Goal: Information Seeking & Learning: Learn about a topic

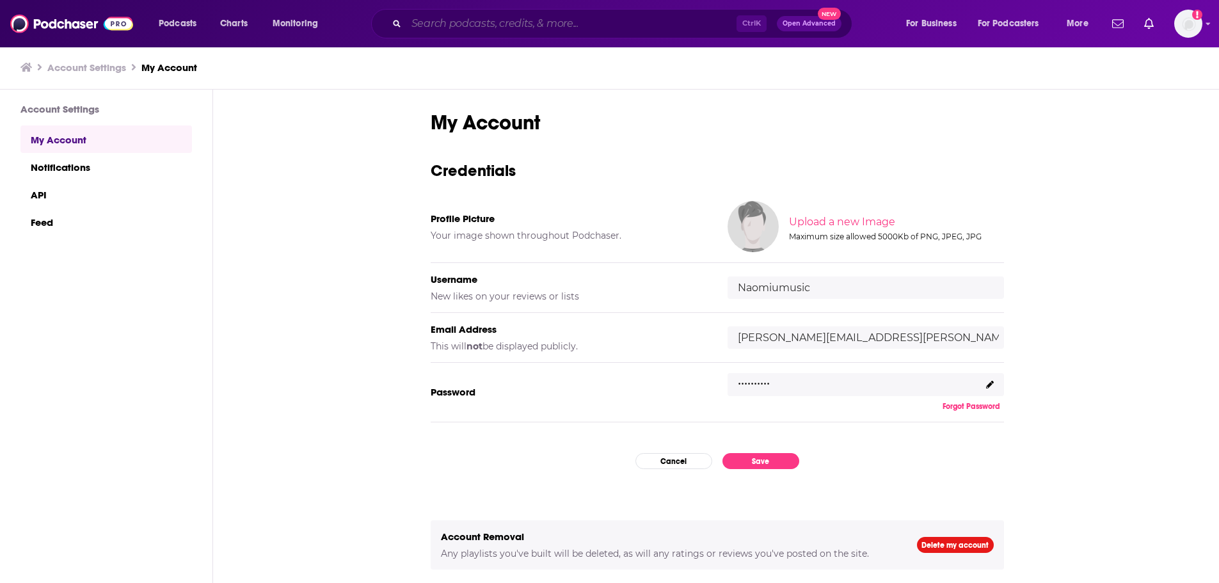
click at [446, 17] on input "Search podcasts, credits, & more..." at bounding box center [571, 23] width 330 height 20
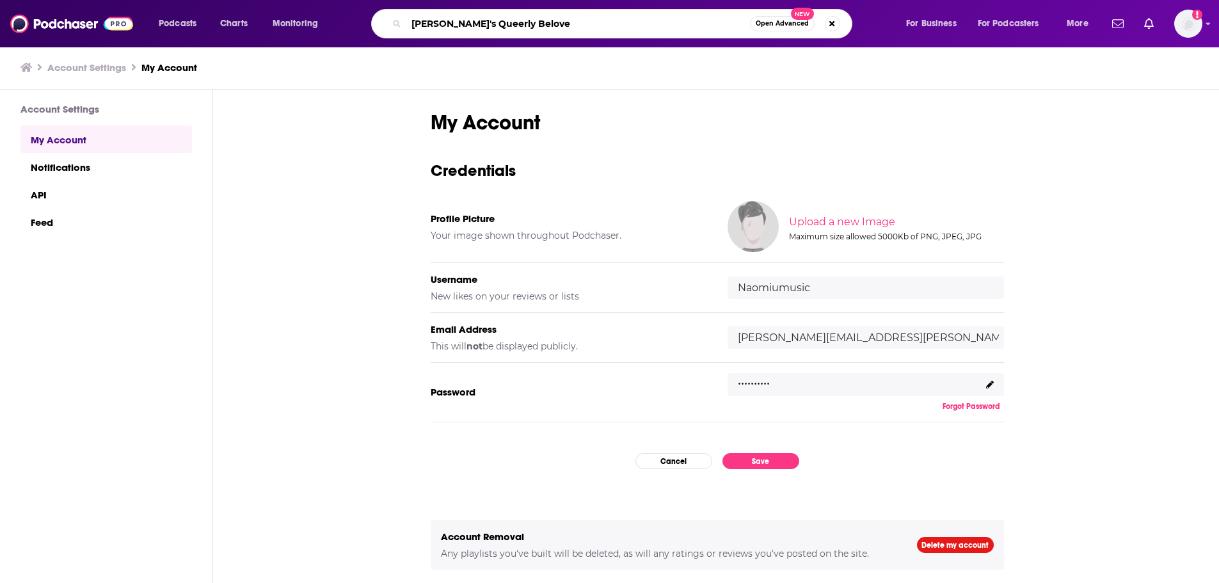
type input "[PERSON_NAME]'s Queerly Beloved"
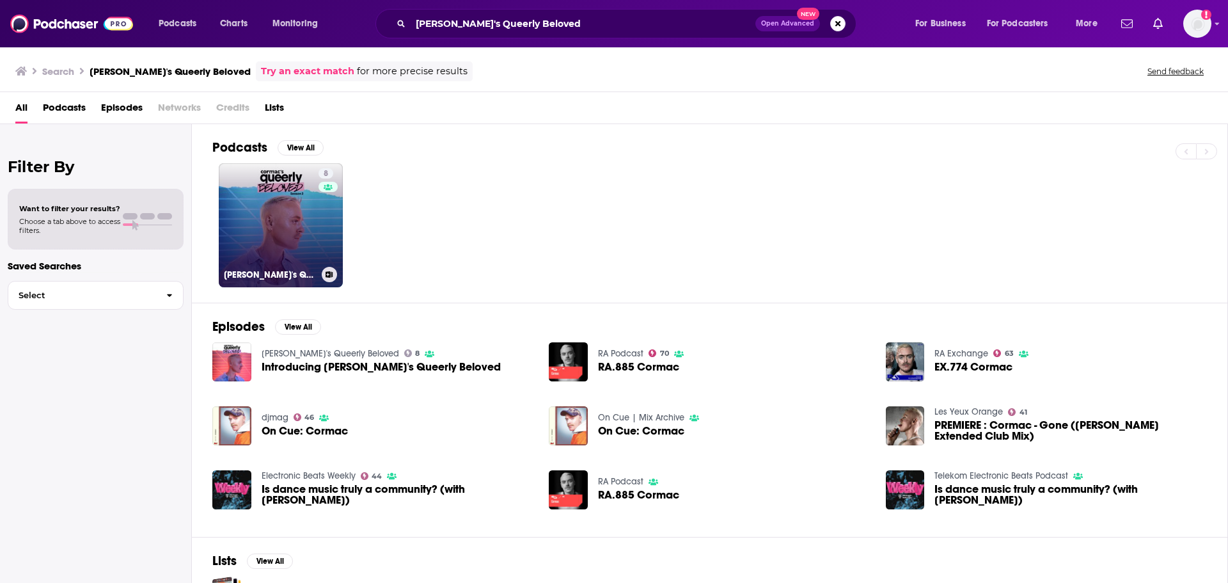
click at [277, 206] on link "8 [PERSON_NAME]'s Queerly Beloved" at bounding box center [281, 225] width 124 height 124
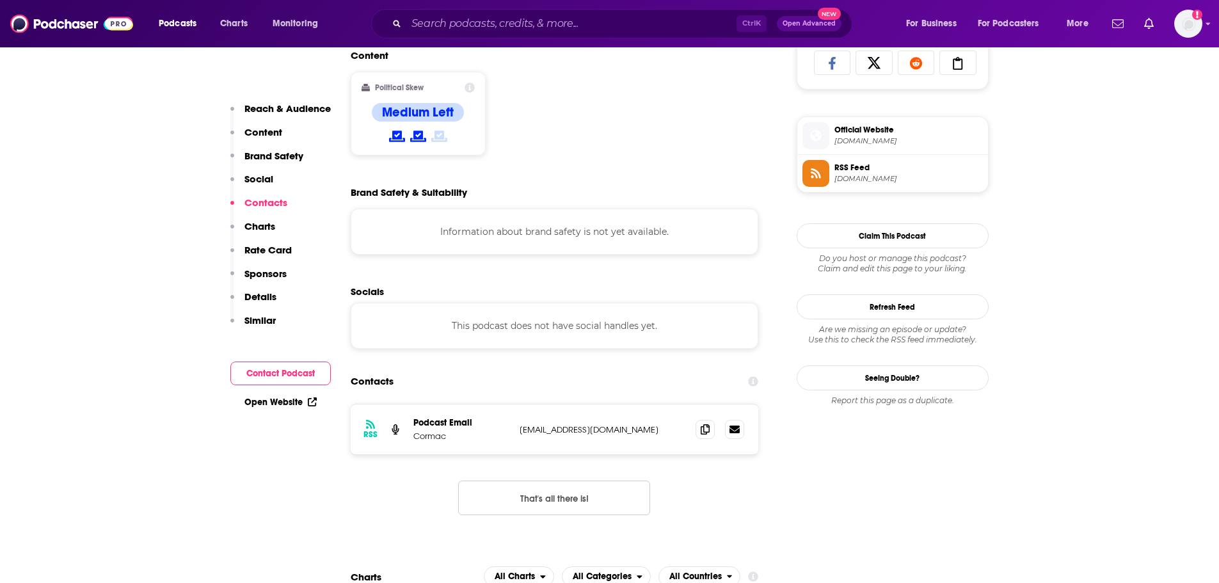
scroll to position [1088, 0]
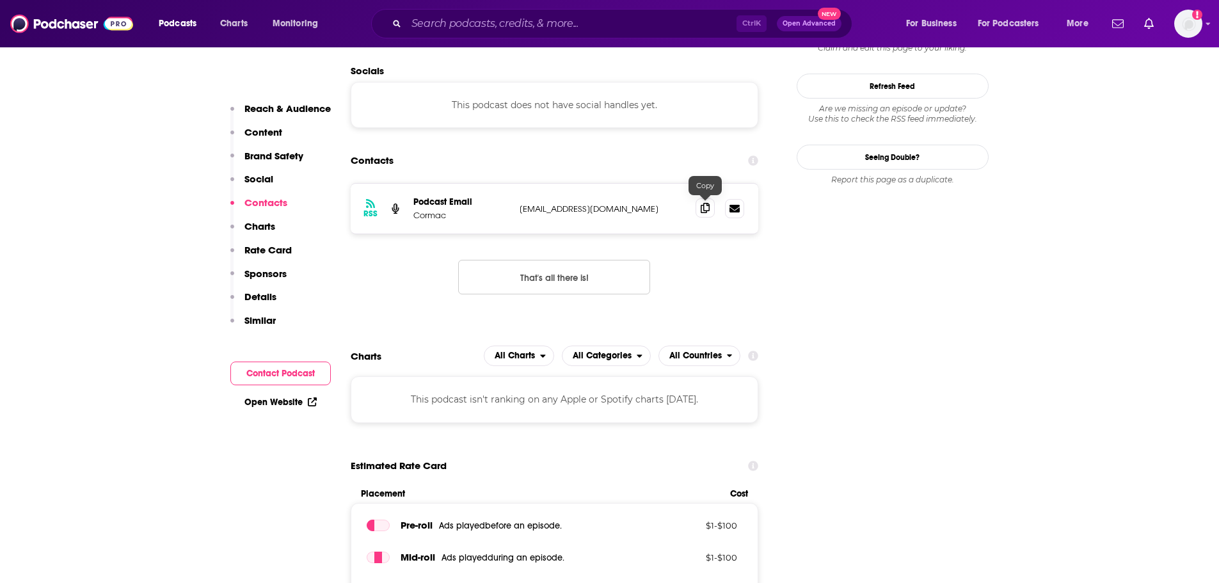
click at [696, 210] on span at bounding box center [704, 207] width 19 height 19
click at [557, 27] on input "Search podcasts, credits, & more..." at bounding box center [571, 23] width 330 height 20
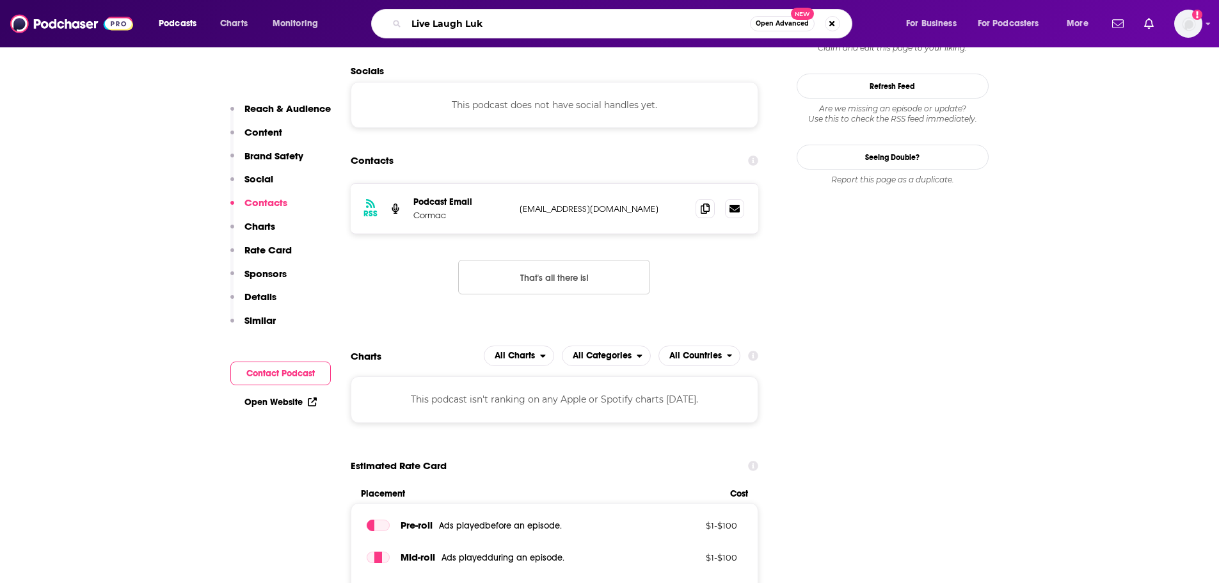
type input "Live Laugh Luke"
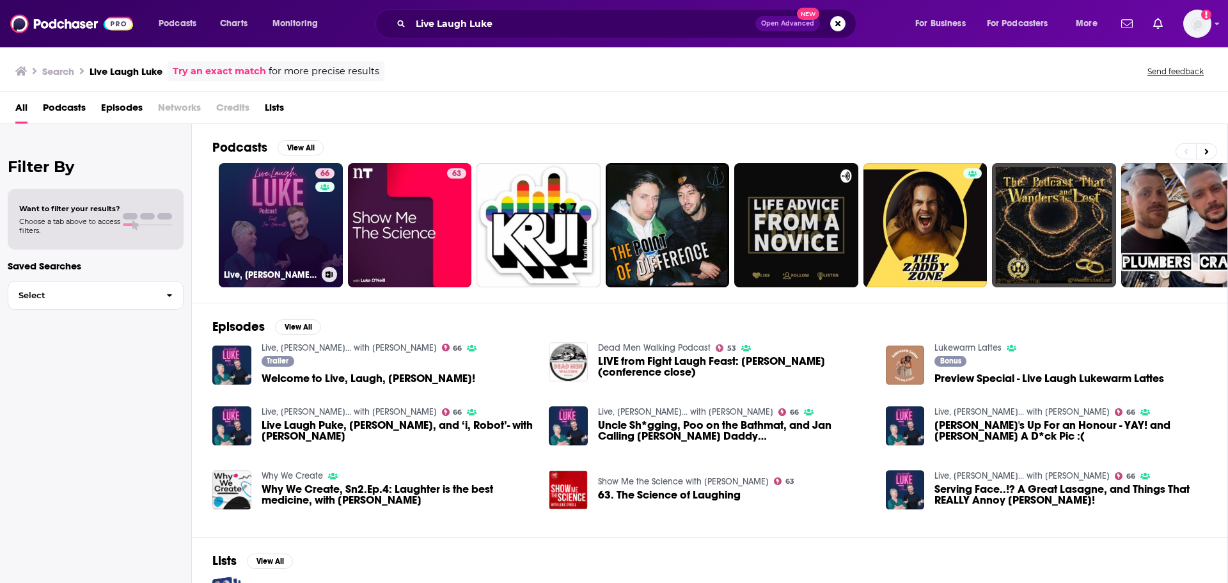
click at [327, 214] on div "66" at bounding box center [326, 217] width 22 height 99
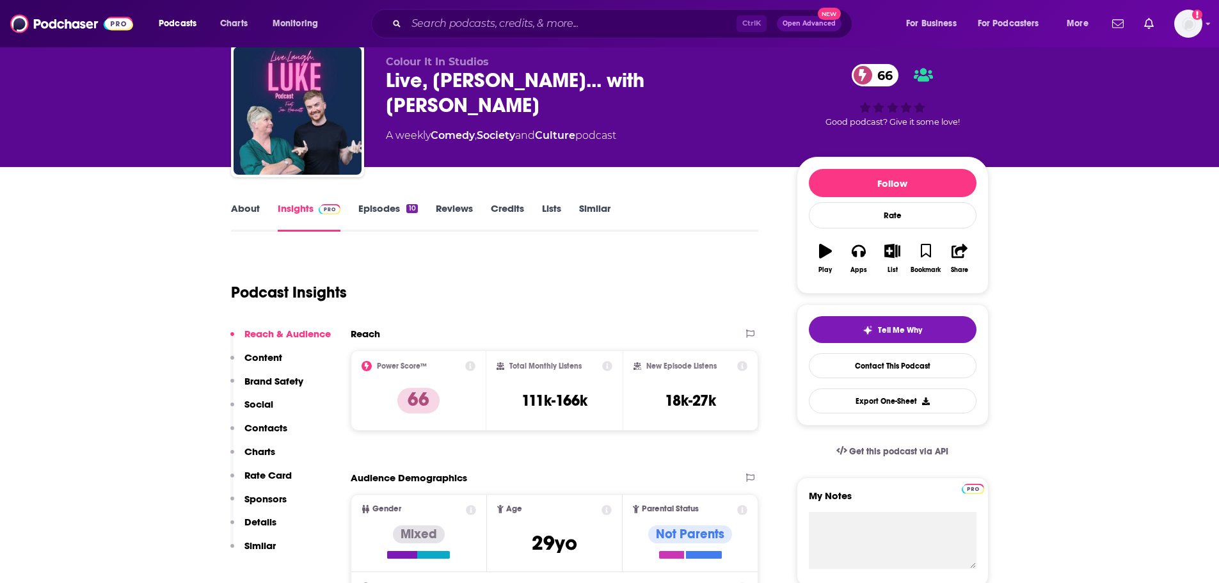
scroll to position [64, 0]
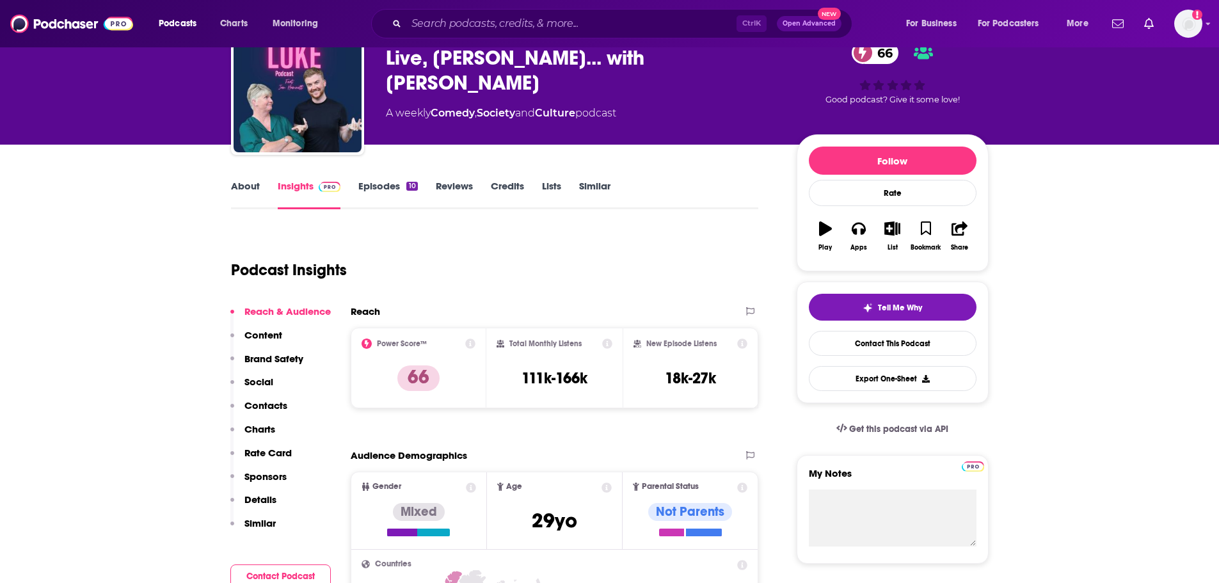
click at [308, 189] on link "Insights" at bounding box center [309, 194] width 63 height 29
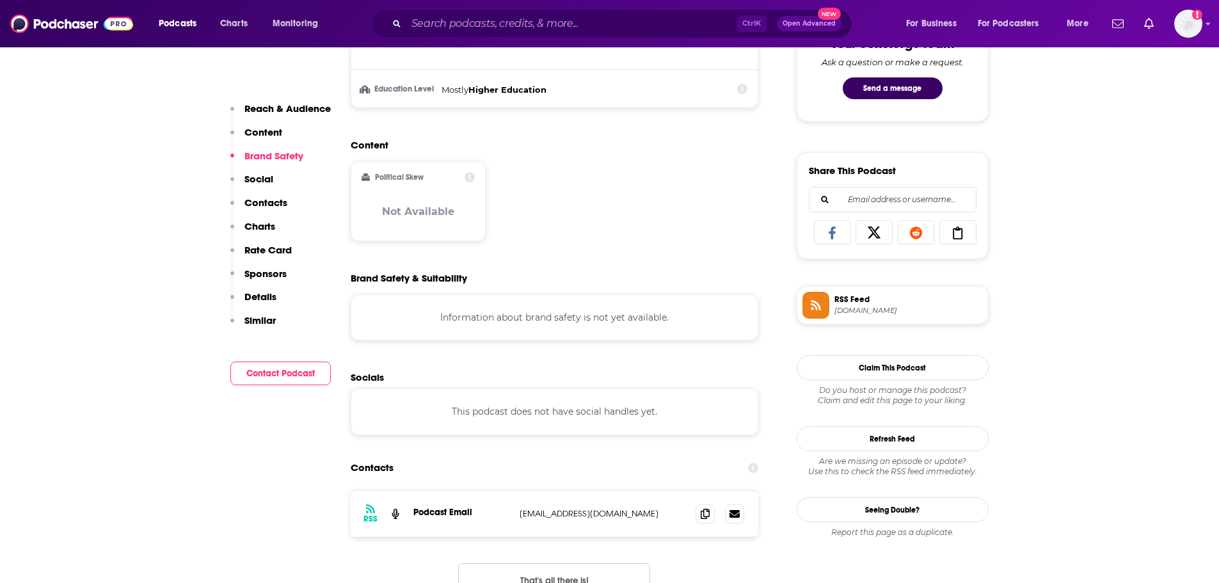
scroll to position [896, 0]
